Goal: Use online tool/utility

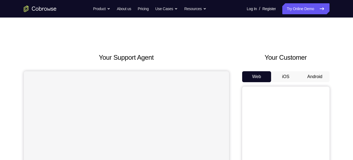
click at [311, 76] on button "Android" at bounding box center [315, 76] width 29 height 11
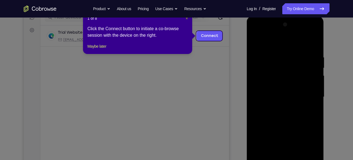
click at [188, 19] on span "×" at bounding box center [187, 18] width 2 height 4
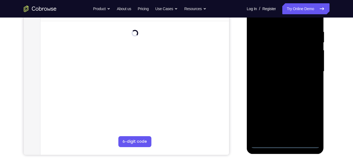
scroll to position [100, 0]
click at [285, 143] on div at bounding box center [285, 70] width 69 height 153
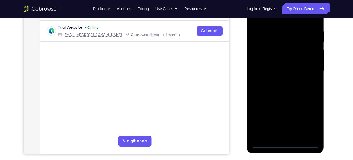
click at [302, 72] on div at bounding box center [285, 70] width 69 height 153
click at [286, 142] on div at bounding box center [285, 70] width 69 height 153
click at [311, 120] on div at bounding box center [285, 70] width 69 height 153
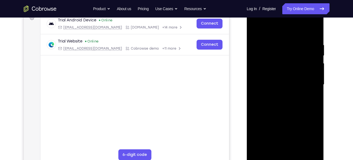
scroll to position [85, 0]
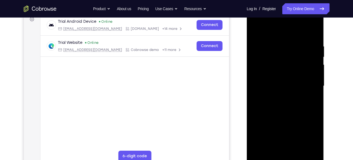
click at [255, 19] on div at bounding box center [285, 85] width 69 height 153
click at [312, 83] on div at bounding box center [285, 85] width 69 height 153
click at [279, 95] on div at bounding box center [285, 85] width 69 height 153
click at [279, 74] on div at bounding box center [285, 85] width 69 height 153
click at [272, 81] on div at bounding box center [285, 85] width 69 height 153
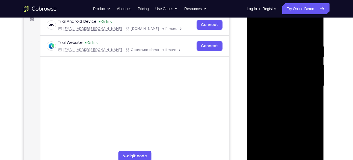
click at [272, 81] on div at bounding box center [285, 85] width 69 height 153
click at [316, 147] on div at bounding box center [285, 85] width 69 height 153
click at [288, 74] on div at bounding box center [285, 85] width 69 height 153
click at [280, 98] on div at bounding box center [285, 85] width 69 height 153
click at [283, 112] on div at bounding box center [285, 85] width 69 height 153
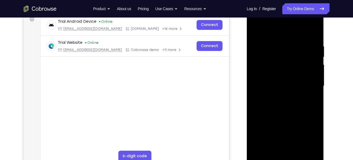
click at [277, 81] on div at bounding box center [285, 85] width 69 height 153
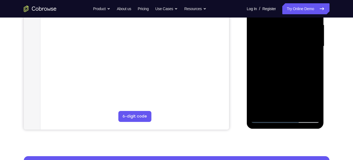
scroll to position [125, 0]
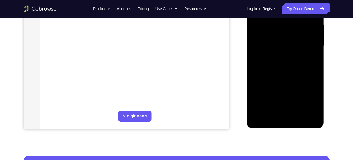
click at [314, 107] on div at bounding box center [285, 45] width 69 height 153
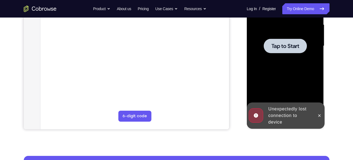
drag, startPoint x: 320, startPoint y: 116, endPoint x: 290, endPoint y: 46, distance: 75.9
click at [290, 46] on div "Online web based iOS Simulators and Android Emulators. Run iPhone, iPad, Mobile…" at bounding box center [286, 47] width 78 height 164
click at [290, 46] on span "Tap to Start" at bounding box center [286, 45] width 28 height 5
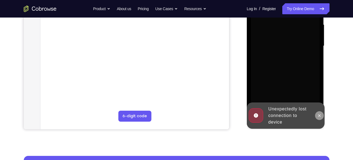
click at [320, 114] on icon at bounding box center [320, 115] width 4 height 4
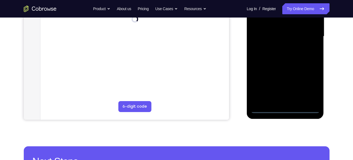
scroll to position [135, 0]
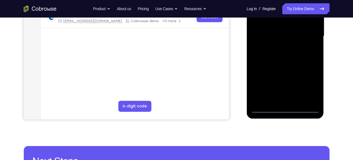
click at [285, 107] on div at bounding box center [285, 36] width 69 height 153
click at [310, 82] on div at bounding box center [285, 36] width 69 height 153
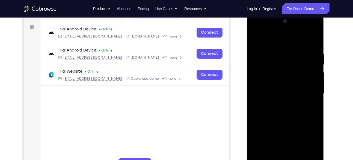
scroll to position [77, 0]
click at [257, 31] on div at bounding box center [285, 93] width 69 height 153
click at [307, 91] on div at bounding box center [285, 93] width 69 height 153
click at [312, 117] on div at bounding box center [285, 93] width 69 height 153
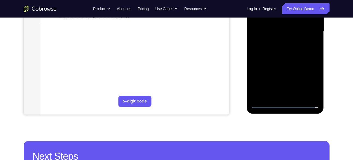
scroll to position [140, 0]
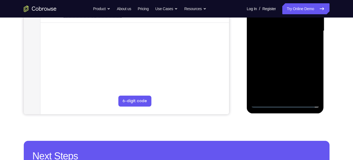
click at [289, 94] on div at bounding box center [285, 30] width 69 height 153
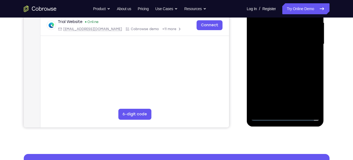
scroll to position [127, 0]
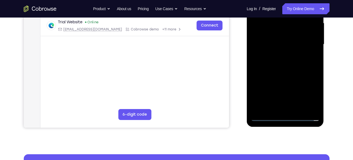
click at [277, 32] on div at bounding box center [285, 44] width 69 height 153
click at [269, 40] on div at bounding box center [285, 44] width 69 height 153
click at [313, 108] on div at bounding box center [285, 44] width 69 height 153
click at [291, 33] on div at bounding box center [285, 44] width 69 height 153
click at [285, 54] on div at bounding box center [285, 44] width 69 height 153
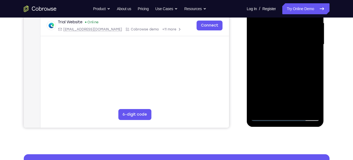
click at [288, 67] on div at bounding box center [285, 44] width 69 height 153
click at [273, 34] on div at bounding box center [285, 44] width 69 height 153
click at [311, 35] on div at bounding box center [285, 44] width 69 height 153
click at [313, 106] on div at bounding box center [285, 44] width 69 height 153
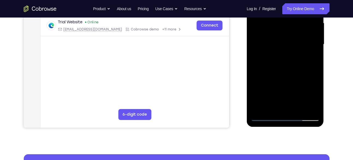
click at [313, 106] on div at bounding box center [285, 44] width 69 height 153
click at [315, 108] on div at bounding box center [285, 44] width 69 height 153
click at [315, 107] on div at bounding box center [285, 44] width 69 height 153
click at [313, 36] on div at bounding box center [285, 44] width 69 height 153
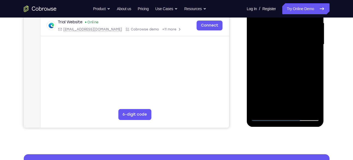
click at [281, 54] on div at bounding box center [285, 44] width 69 height 153
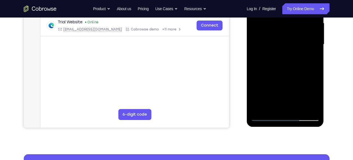
click at [281, 54] on div at bounding box center [285, 44] width 69 height 153
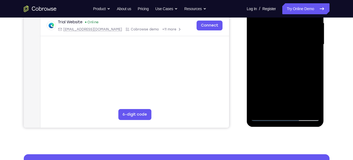
click at [281, 54] on div at bounding box center [285, 44] width 69 height 153
click at [272, 34] on div at bounding box center [285, 44] width 69 height 153
click at [316, 103] on div at bounding box center [285, 44] width 69 height 153
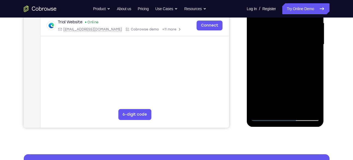
click at [315, 108] on div at bounding box center [285, 44] width 69 height 153
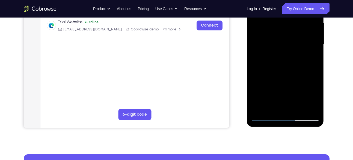
drag, startPoint x: 312, startPoint y: 39, endPoint x: 313, endPoint y: 34, distance: 5.6
click at [313, 34] on div at bounding box center [285, 44] width 69 height 153
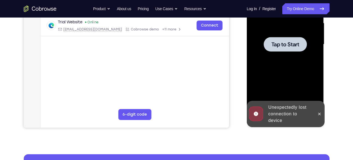
click at [286, 50] on div at bounding box center [285, 44] width 43 height 14
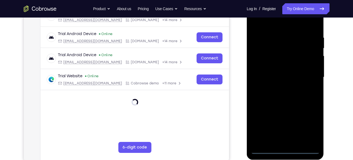
scroll to position [96, 0]
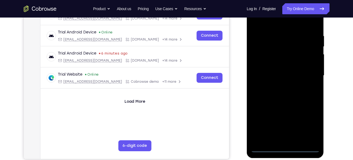
click at [285, 149] on div at bounding box center [285, 75] width 69 height 153
click at [307, 122] on div at bounding box center [285, 75] width 69 height 153
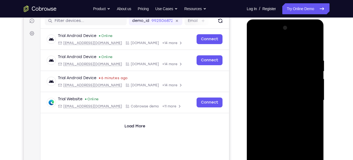
scroll to position [69, 0]
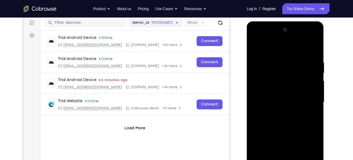
click at [255, 36] on div at bounding box center [285, 101] width 69 height 153
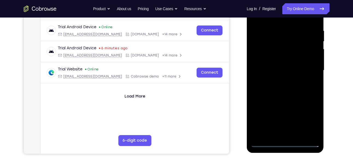
scroll to position [105, 0]
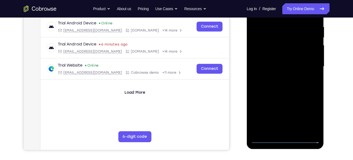
click at [310, 63] on div at bounding box center [285, 66] width 69 height 153
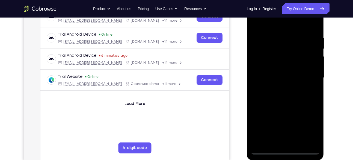
scroll to position [95, 0]
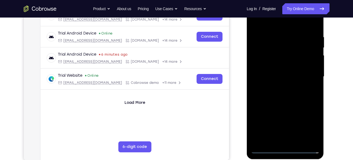
click at [280, 86] on div at bounding box center [285, 76] width 69 height 153
click at [277, 69] on div at bounding box center [285, 76] width 69 height 153
click at [262, 66] on div at bounding box center [285, 76] width 69 height 153
click at [312, 64] on div at bounding box center [285, 76] width 69 height 153
click at [279, 78] on div at bounding box center [285, 76] width 69 height 153
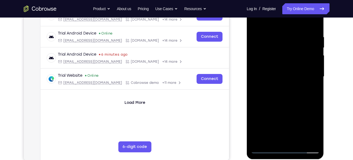
click at [275, 95] on div at bounding box center [285, 76] width 69 height 153
click at [280, 94] on div at bounding box center [285, 76] width 69 height 153
click at [309, 23] on div at bounding box center [285, 76] width 69 height 153
click at [283, 92] on div at bounding box center [285, 76] width 69 height 153
click at [274, 93] on div at bounding box center [285, 76] width 69 height 153
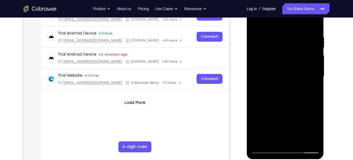
click at [274, 93] on div at bounding box center [285, 76] width 69 height 153
click at [272, 94] on div at bounding box center [285, 76] width 69 height 153
click at [272, 93] on div at bounding box center [285, 76] width 69 height 153
click at [268, 96] on div at bounding box center [285, 76] width 69 height 153
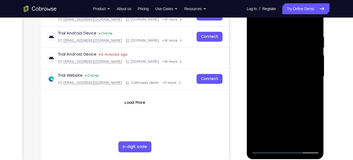
click at [268, 96] on div at bounding box center [285, 76] width 69 height 153
click at [276, 93] on div at bounding box center [285, 76] width 69 height 153
click at [300, 94] on div at bounding box center [285, 76] width 69 height 153
click at [288, 92] on div at bounding box center [285, 76] width 69 height 153
click at [281, 92] on div at bounding box center [285, 76] width 69 height 153
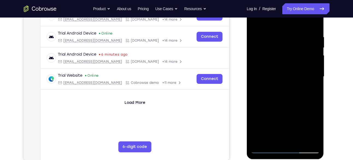
click at [277, 91] on div at bounding box center [285, 76] width 69 height 153
click at [268, 91] on div at bounding box center [285, 76] width 69 height 153
click at [258, 86] on div at bounding box center [285, 76] width 69 height 153
click at [270, 91] on div at bounding box center [285, 76] width 69 height 153
click at [261, 84] on div at bounding box center [285, 76] width 69 height 153
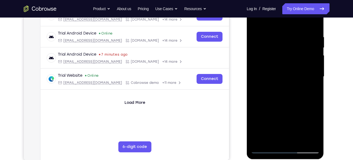
click at [260, 66] on div at bounding box center [285, 76] width 69 height 153
click at [283, 73] on div at bounding box center [285, 76] width 69 height 153
click at [281, 139] on div at bounding box center [285, 76] width 69 height 153
click at [289, 88] on div at bounding box center [285, 76] width 69 height 153
click at [281, 93] on div at bounding box center [285, 76] width 69 height 153
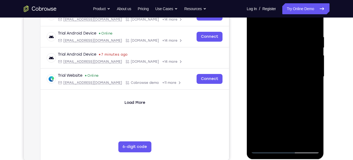
click at [281, 93] on div at bounding box center [285, 76] width 69 height 153
click at [285, 93] on div at bounding box center [285, 76] width 69 height 153
click at [259, 85] on div at bounding box center [285, 76] width 69 height 153
click at [274, 71] on div at bounding box center [285, 76] width 69 height 153
click at [274, 72] on div at bounding box center [285, 76] width 69 height 153
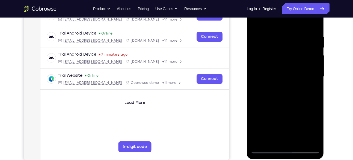
click at [274, 72] on div at bounding box center [285, 76] width 69 height 153
click at [274, 76] on div at bounding box center [285, 76] width 69 height 153
click at [279, 92] on div at bounding box center [285, 76] width 69 height 153
click at [271, 96] on div at bounding box center [285, 76] width 69 height 153
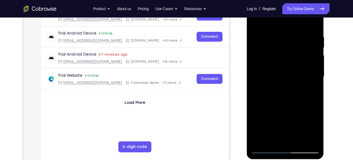
click at [271, 96] on div at bounding box center [285, 76] width 69 height 153
click at [279, 93] on div at bounding box center [285, 76] width 69 height 153
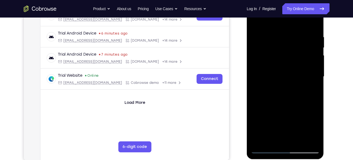
click at [266, 74] on div at bounding box center [285, 76] width 69 height 153
click at [268, 54] on div at bounding box center [285, 76] width 69 height 153
click at [263, 74] on div at bounding box center [285, 76] width 69 height 153
click at [288, 96] on div at bounding box center [285, 76] width 69 height 153
click at [266, 72] on div at bounding box center [285, 76] width 69 height 153
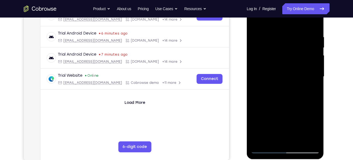
click at [278, 75] on div at bounding box center [285, 76] width 69 height 153
click at [281, 96] on div at bounding box center [285, 76] width 69 height 153
click at [284, 91] on div at bounding box center [285, 76] width 69 height 153
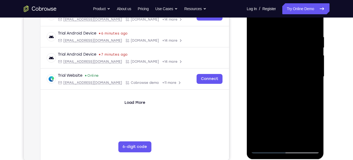
click at [284, 91] on div at bounding box center [285, 76] width 69 height 153
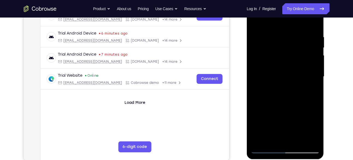
click at [284, 91] on div at bounding box center [285, 76] width 69 height 153
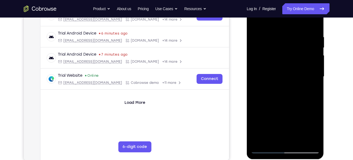
click at [284, 91] on div at bounding box center [285, 76] width 69 height 153
click at [272, 89] on div at bounding box center [285, 76] width 69 height 153
click at [259, 85] on div at bounding box center [285, 76] width 69 height 153
click at [280, 74] on div at bounding box center [285, 76] width 69 height 153
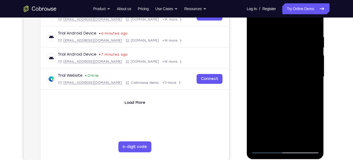
click at [279, 92] on div at bounding box center [285, 76] width 69 height 153
click at [282, 92] on div at bounding box center [285, 76] width 69 height 153
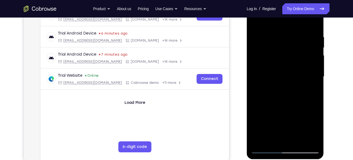
click at [282, 92] on div at bounding box center [285, 76] width 69 height 153
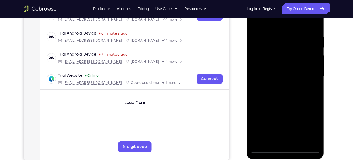
click at [282, 92] on div at bounding box center [285, 76] width 69 height 153
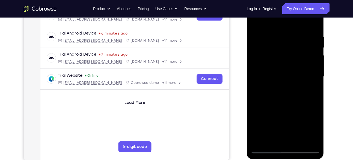
click at [282, 92] on div at bounding box center [285, 76] width 69 height 153
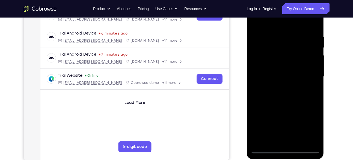
click at [282, 92] on div at bounding box center [285, 76] width 69 height 153
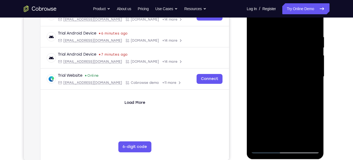
click at [282, 92] on div at bounding box center [285, 76] width 69 height 153
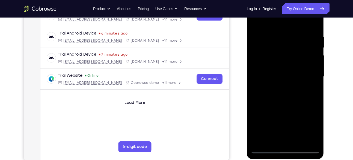
click at [282, 92] on div at bounding box center [285, 76] width 69 height 153
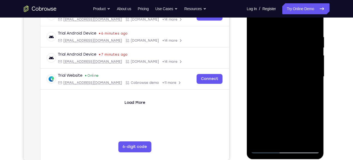
click at [282, 92] on div at bounding box center [285, 76] width 69 height 153
click at [284, 90] on div at bounding box center [285, 76] width 69 height 153
click at [293, 89] on div at bounding box center [285, 76] width 69 height 153
click at [305, 148] on div at bounding box center [285, 76] width 69 height 153
click at [253, 76] on div at bounding box center [285, 76] width 69 height 153
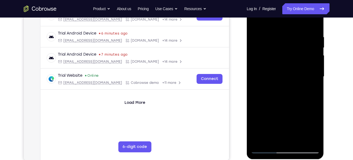
click at [288, 148] on div at bounding box center [285, 76] width 69 height 153
click at [308, 124] on div at bounding box center [285, 76] width 69 height 153
click at [291, 95] on div at bounding box center [285, 76] width 69 height 153
click at [287, 93] on div at bounding box center [285, 76] width 69 height 153
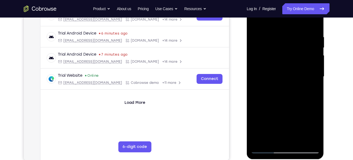
click at [287, 93] on div at bounding box center [285, 76] width 69 height 153
click at [321, 70] on div at bounding box center [285, 77] width 77 height 163
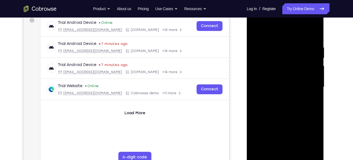
scroll to position [85, 0]
